Goal: Find specific page/section: Find specific page/section

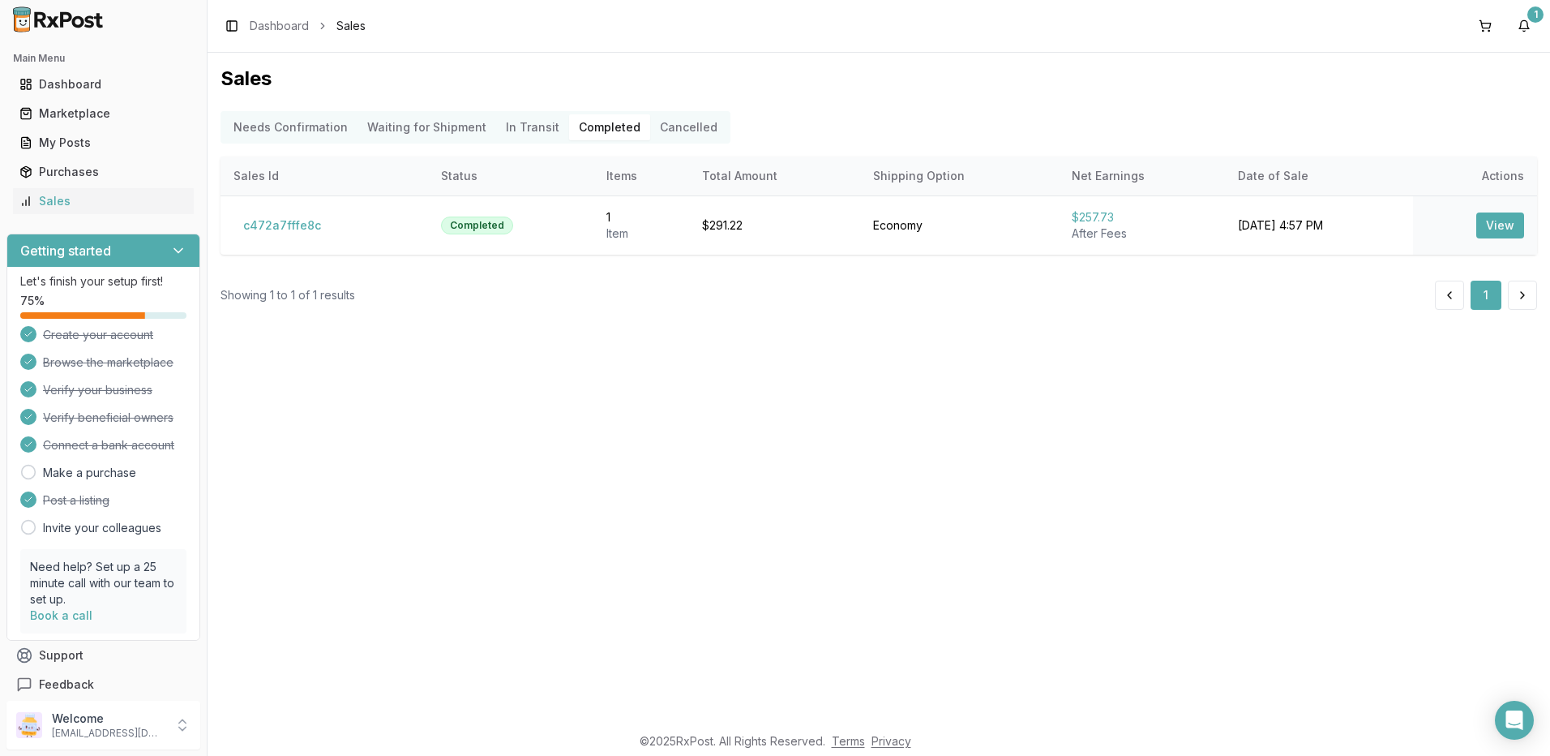
scroll to position [11, 0]
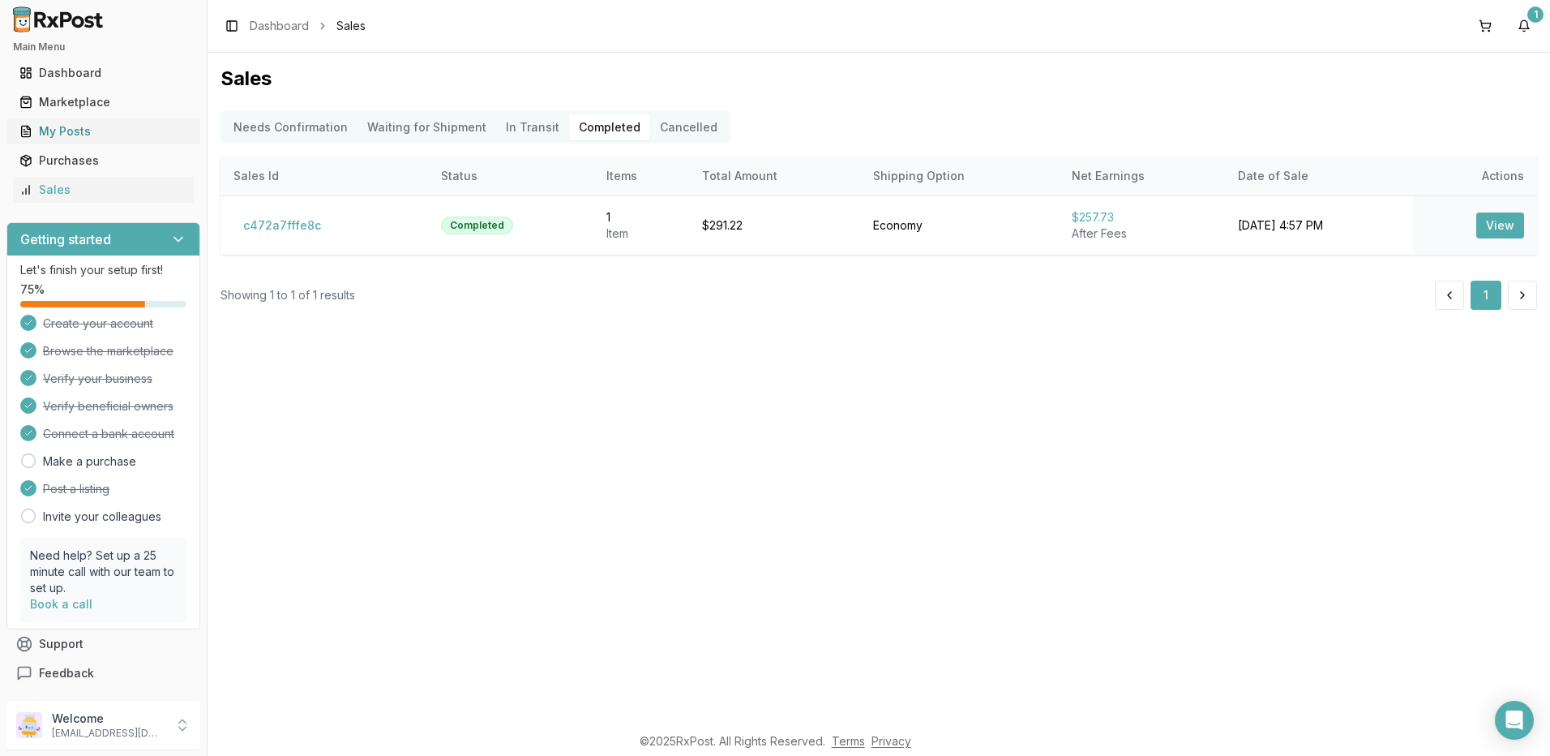
click at [98, 131] on div "My Posts" at bounding box center [103, 131] width 168 height 16
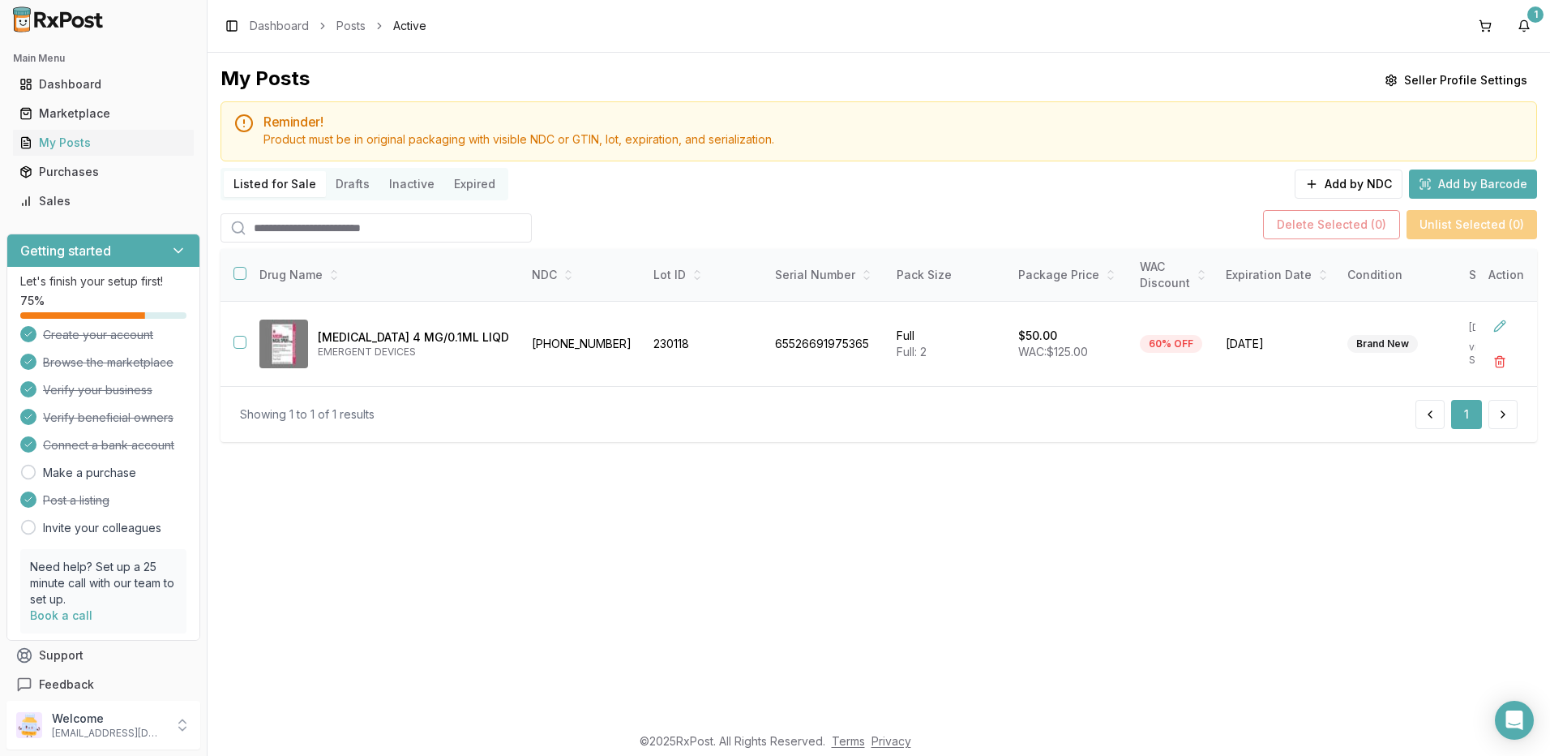
click at [1470, 186] on button "Add by Barcode" at bounding box center [1473, 183] width 128 height 29
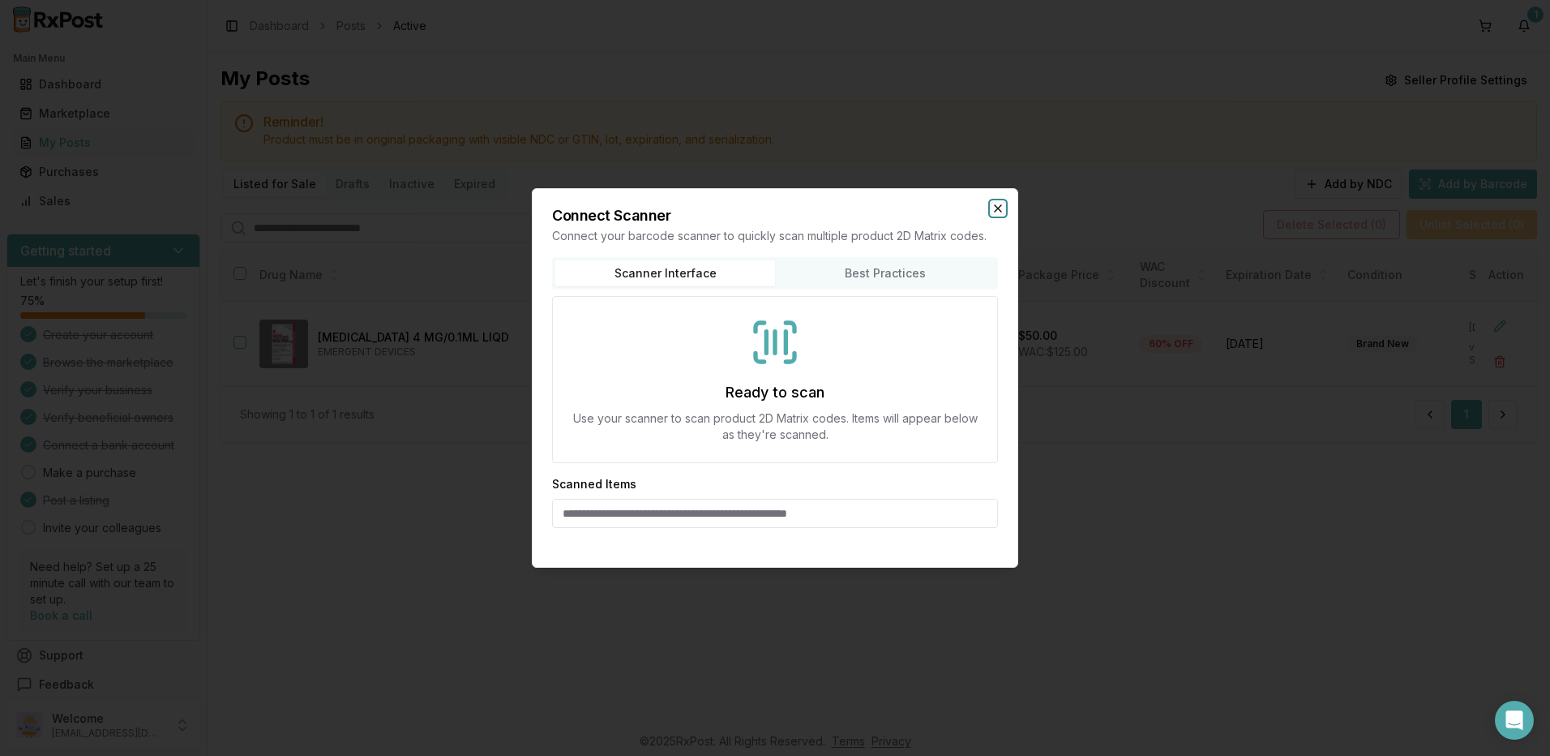
click at [997, 214] on icon "button" at bounding box center [998, 208] width 13 height 13
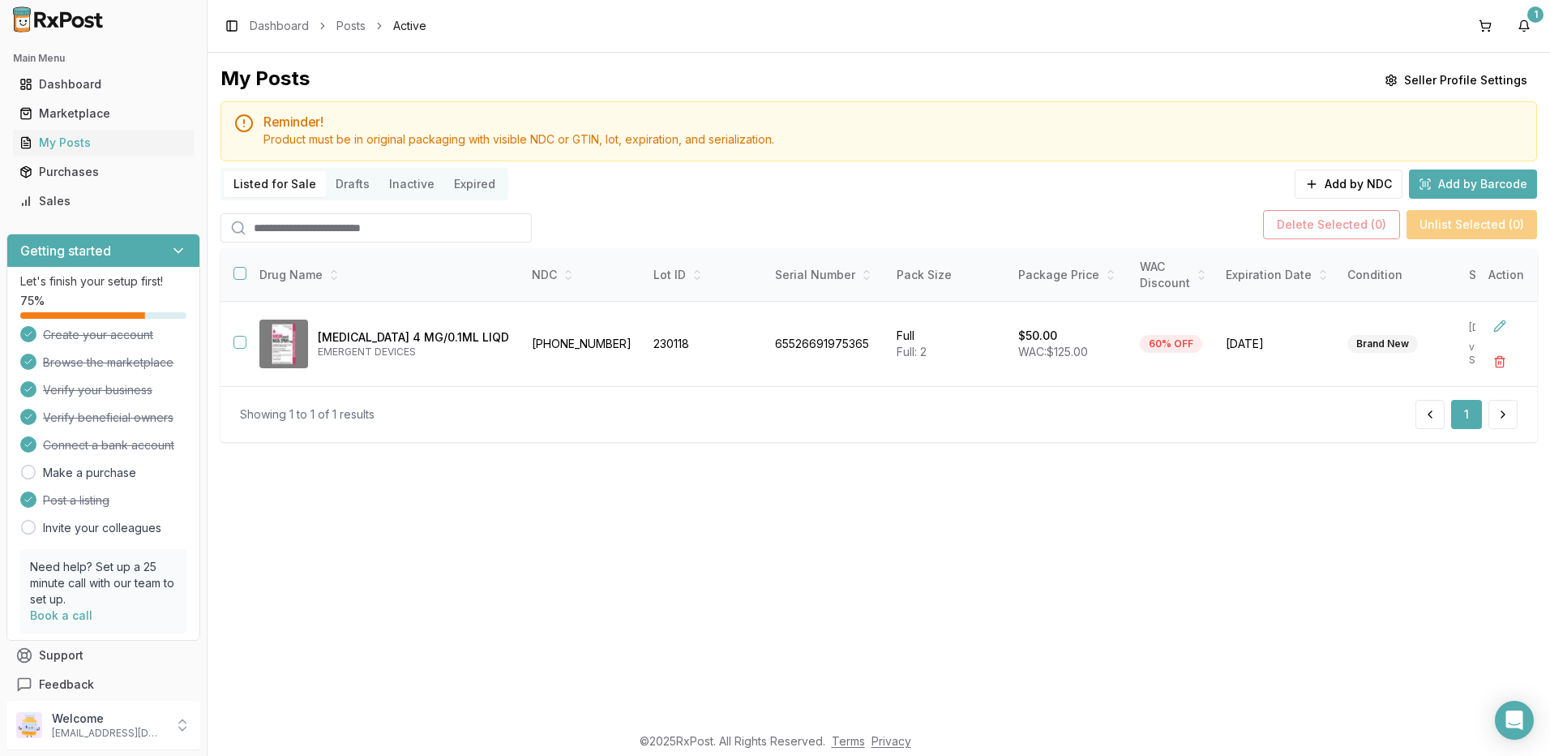
drag, startPoint x: 319, startPoint y: 222, endPoint x: 362, endPoint y: 231, distance: 43.9
click at [322, 222] on input "search" at bounding box center [376, 227] width 311 height 29
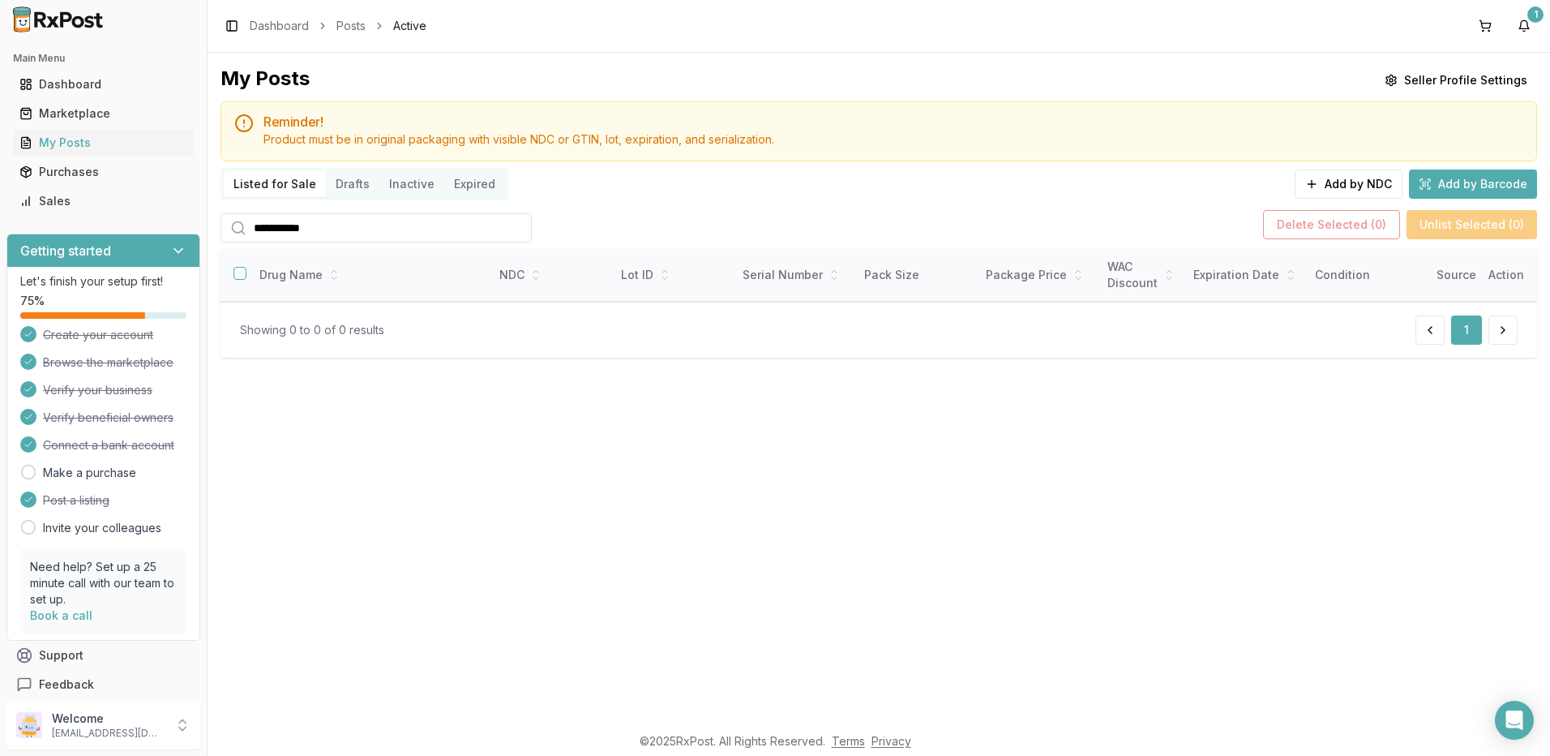
drag, startPoint x: 347, startPoint y: 233, endPoint x: 206, endPoint y: 224, distance: 141.4
click at [206, 224] on div "**********" at bounding box center [775, 378] width 1550 height 756
click at [237, 276] on button "button" at bounding box center [240, 273] width 13 height 13
click at [239, 276] on button "button" at bounding box center [240, 273] width 13 height 13
drag, startPoint x: 310, startPoint y: 233, endPoint x: 191, endPoint y: 234, distance: 119.2
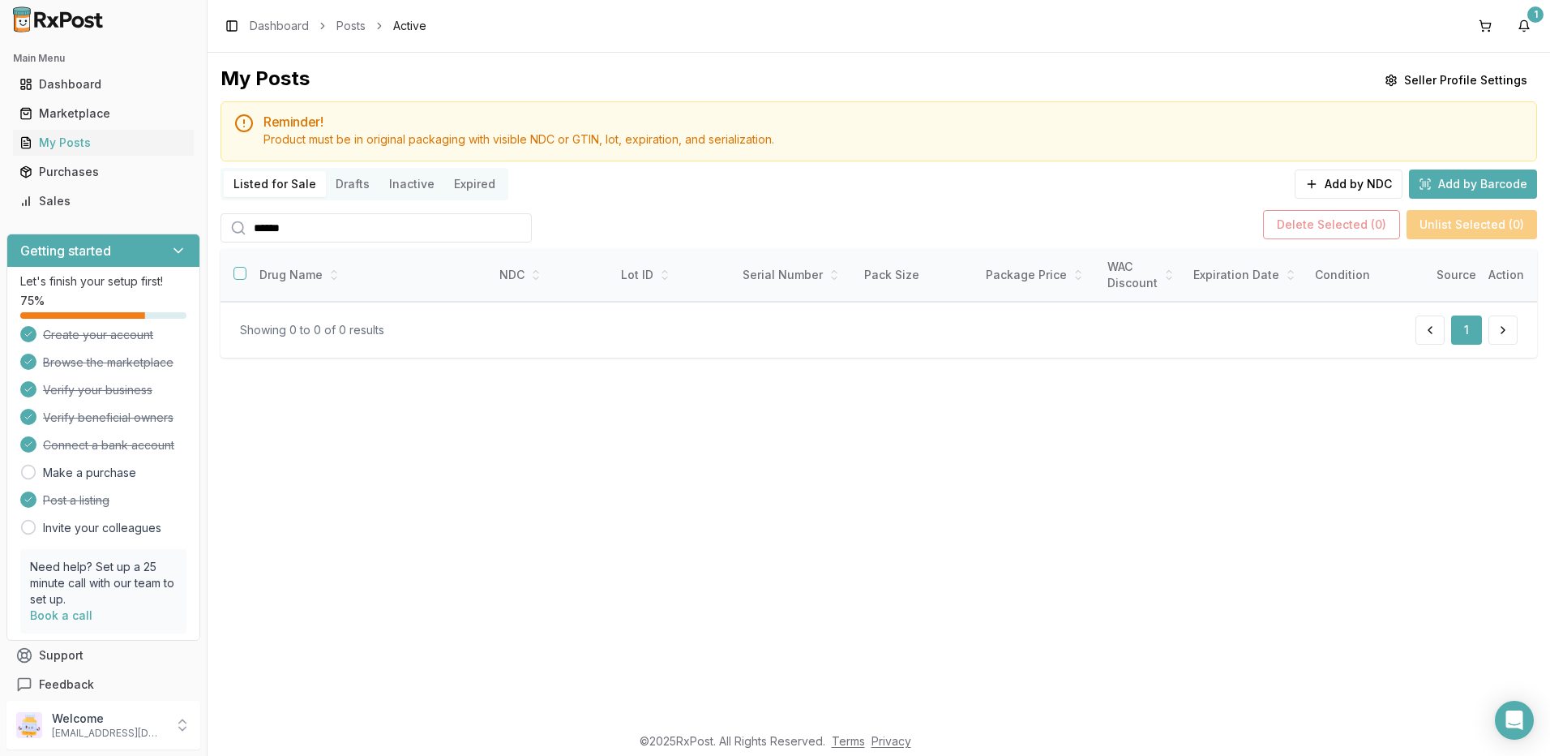
click at [191, 234] on div "Main Menu Dashboard Marketplace My Posts Purchases Sales Getting started Let's …" at bounding box center [775, 378] width 1550 height 756
click at [531, 270] on icon at bounding box center [536, 272] width 10 height 10
drag, startPoint x: 319, startPoint y: 228, endPoint x: 197, endPoint y: 224, distance: 122.5
click at [197, 224] on div "Main Menu Dashboard Marketplace My Posts Purchases Sales Getting started Let's …" at bounding box center [775, 378] width 1550 height 756
drag, startPoint x: 342, startPoint y: 230, endPoint x: 225, endPoint y: 226, distance: 117.6
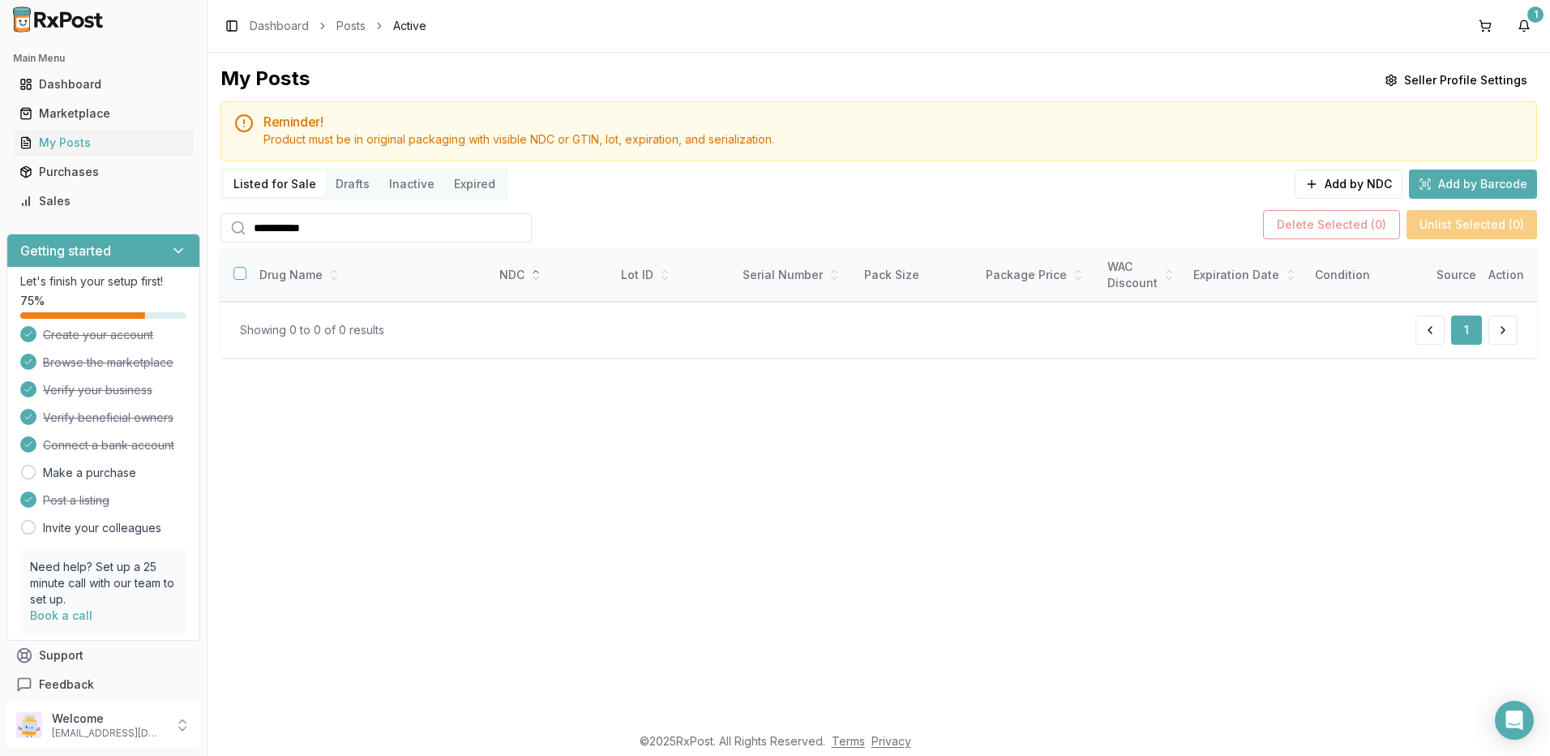
click at [225, 226] on div "**********" at bounding box center [376, 227] width 311 height 29
type input "**********"
